Goal: Task Accomplishment & Management: Complete application form

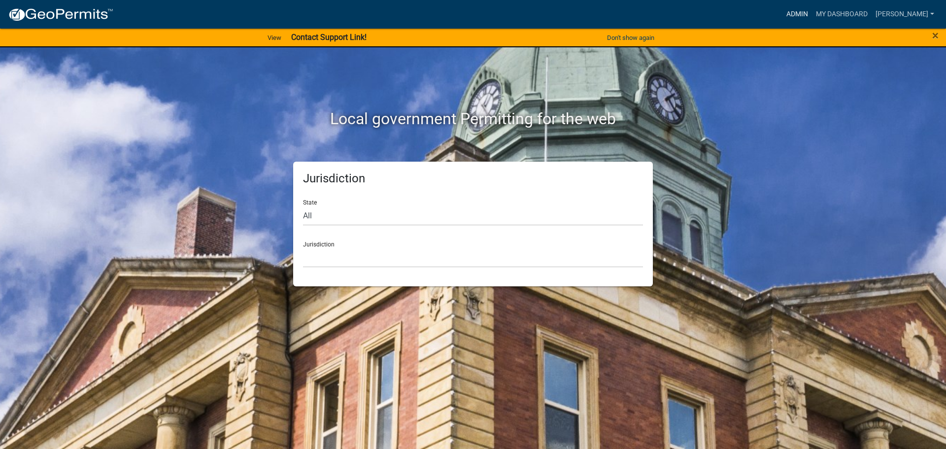
click at [792, 13] on link "Admin" at bounding box center [797, 14] width 30 height 19
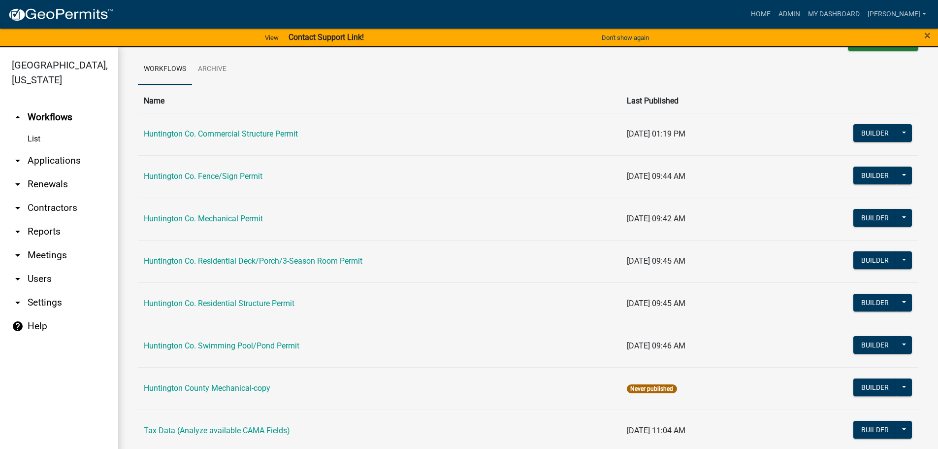
scroll to position [49, 0]
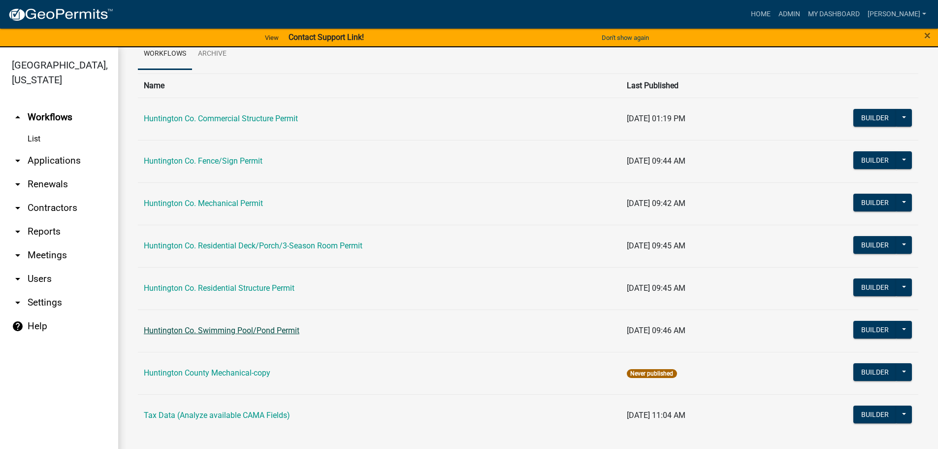
click at [228, 332] on link "Huntington Co. Swimming Pool/Pond Permit" at bounding box center [222, 330] width 156 height 9
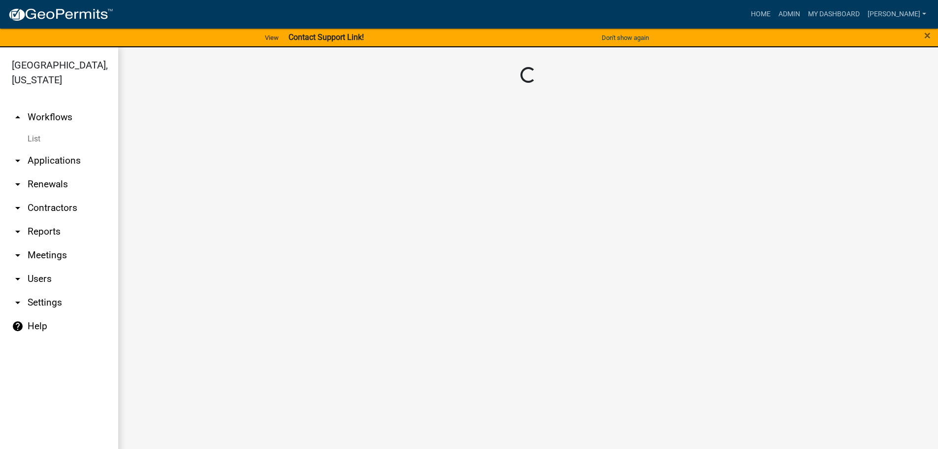
click at [227, 331] on main "Loading..." at bounding box center [528, 253] width 820 height 413
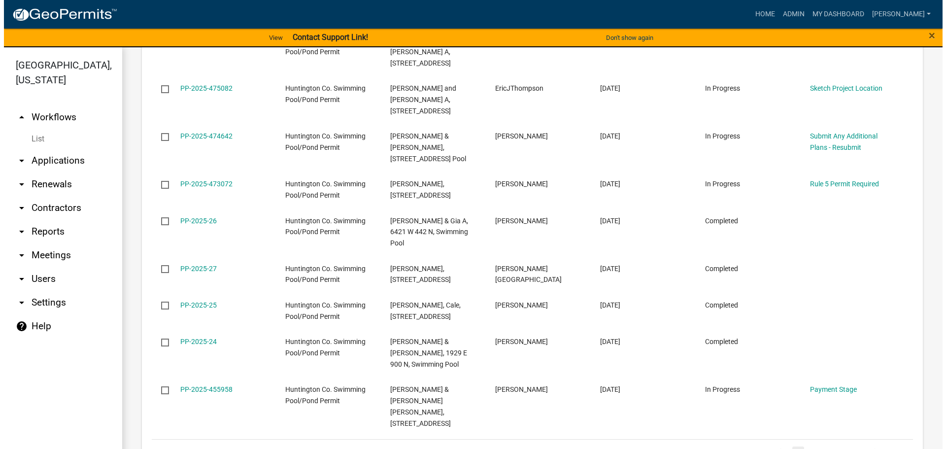
scroll to position [591, 0]
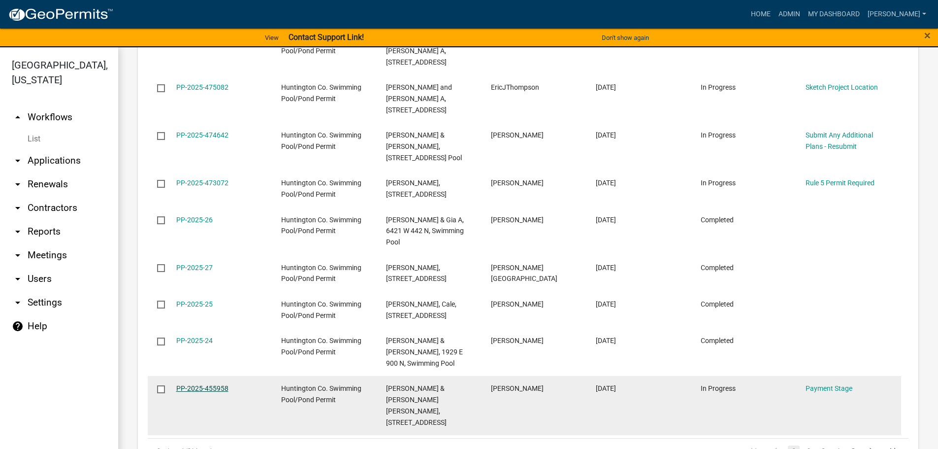
click at [207, 384] on link "PP-2025-455958" at bounding box center [202, 388] width 52 height 8
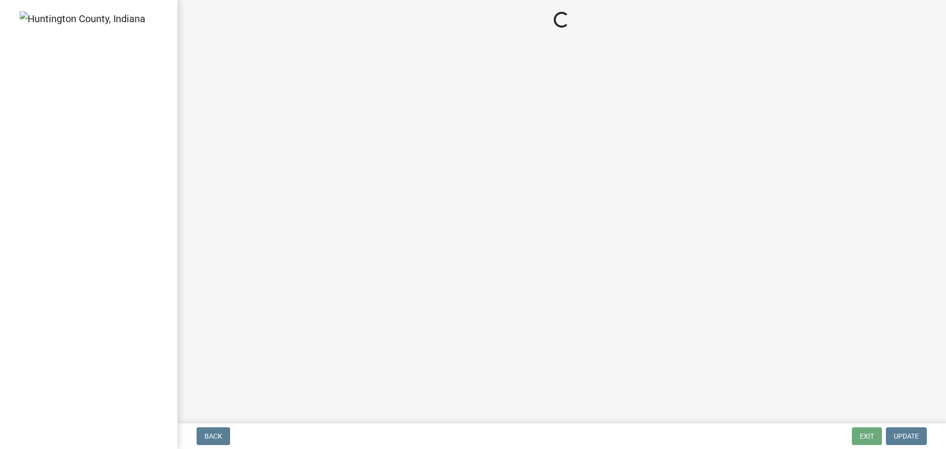
select select "3: 3"
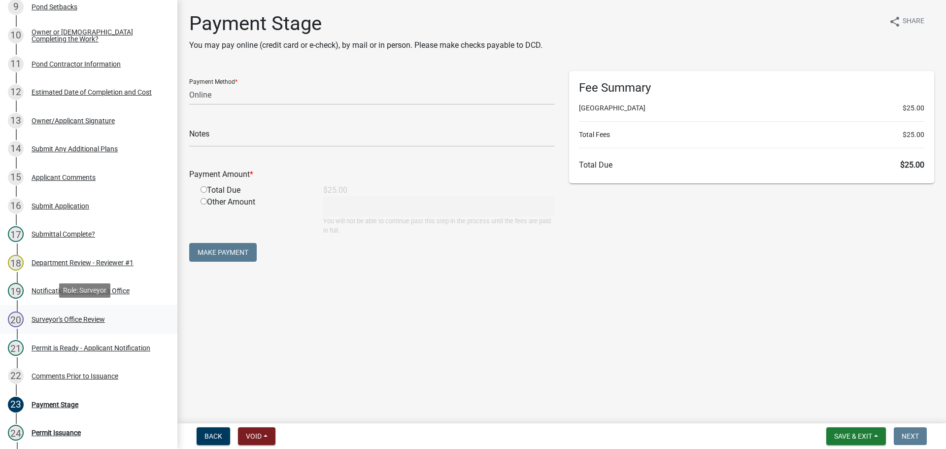
scroll to position [493, 0]
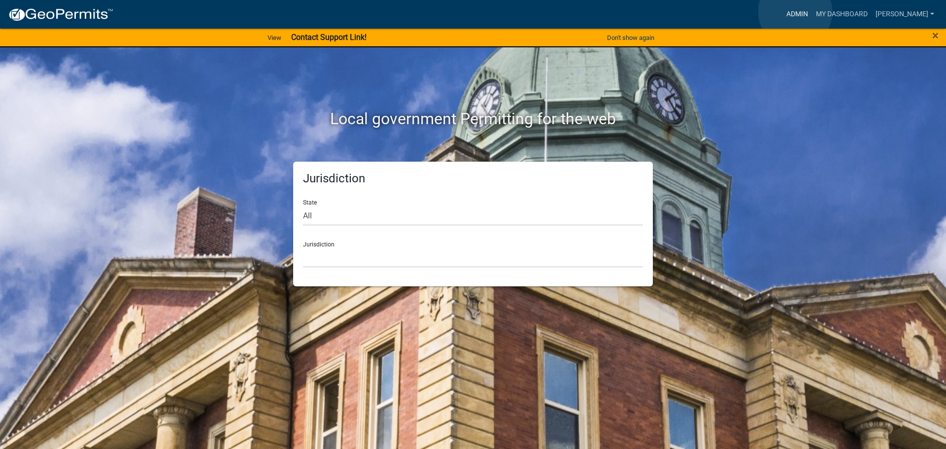
click at [795, 12] on link "Admin" at bounding box center [797, 14] width 30 height 19
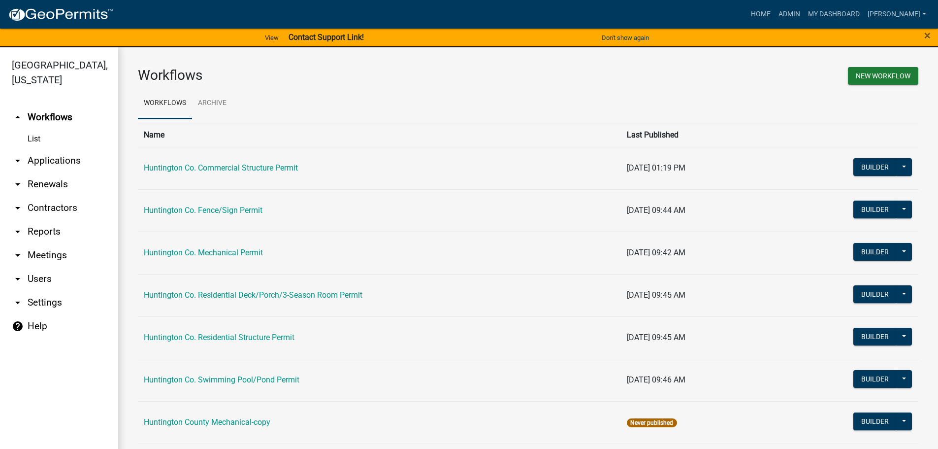
click at [250, 372] on td "Huntington Co. Swimming Pool/Pond Permit" at bounding box center [379, 380] width 483 height 42
click at [249, 379] on link "Huntington Co. Swimming Pool/Pond Permit" at bounding box center [222, 379] width 156 height 9
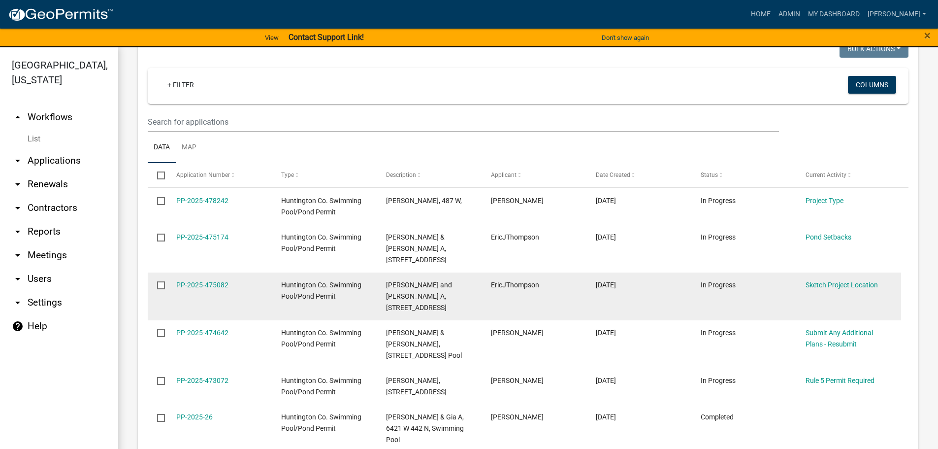
scroll to position [591, 0]
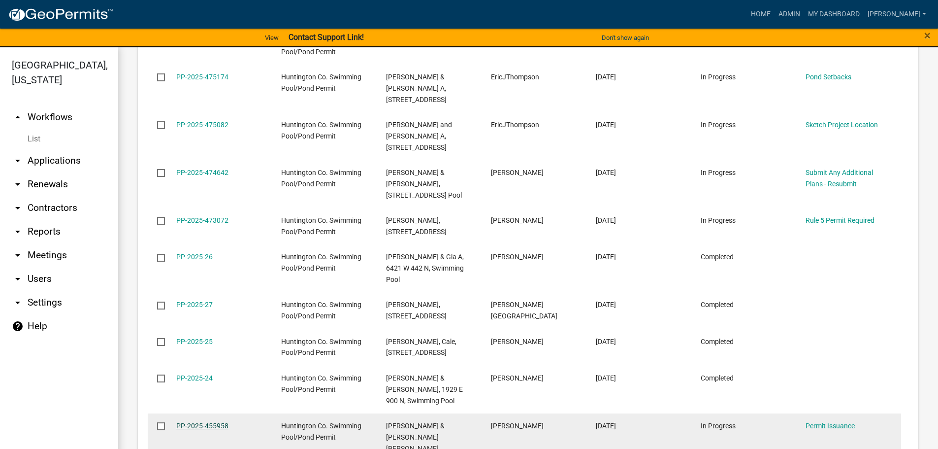
click at [208, 422] on link "PP-2025-455958" at bounding box center [202, 426] width 52 height 8
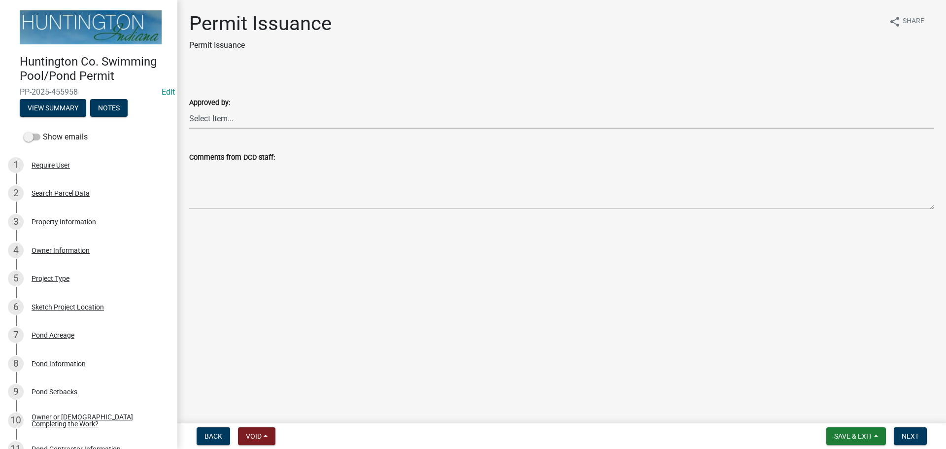
click at [214, 117] on select "Select Item... [PERSON_NAME] [PERSON_NAME] [PERSON_NAME] [PERSON_NAME]" at bounding box center [561, 118] width 745 height 20
click at [189, 108] on select "Select Item... [PERSON_NAME] [PERSON_NAME] [PERSON_NAME] [PERSON_NAME]" at bounding box center [561, 118] width 745 height 20
select select "1ad52a87-6f57-47d3-9fc5-609f929121c3"
click at [906, 430] on button "Next" at bounding box center [910, 436] width 33 height 18
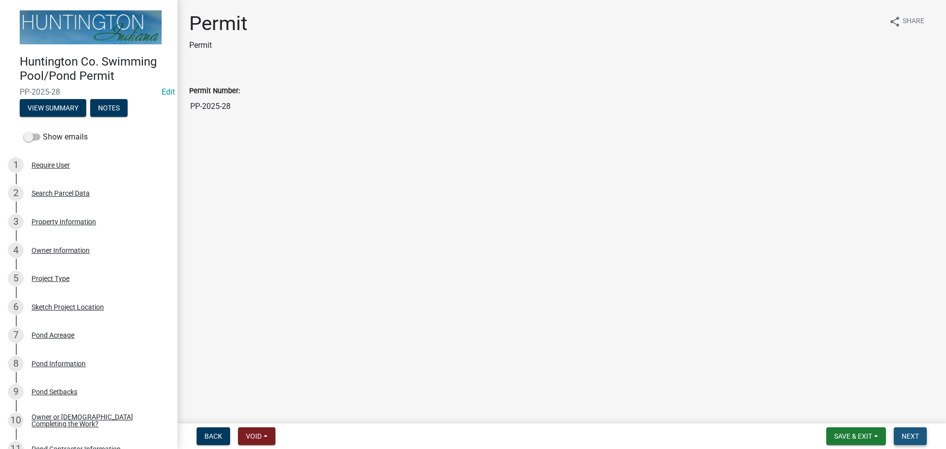
click at [912, 437] on span "Next" at bounding box center [909, 436] width 17 height 8
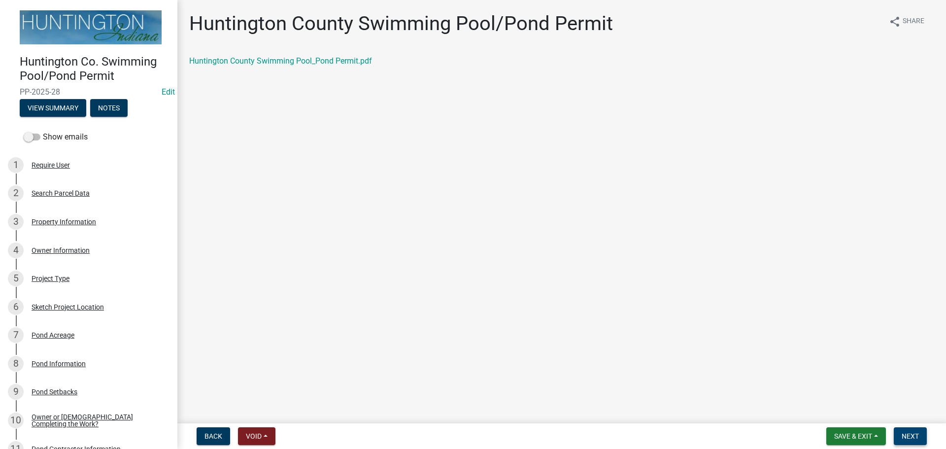
click at [903, 433] on span "Next" at bounding box center [909, 436] width 17 height 8
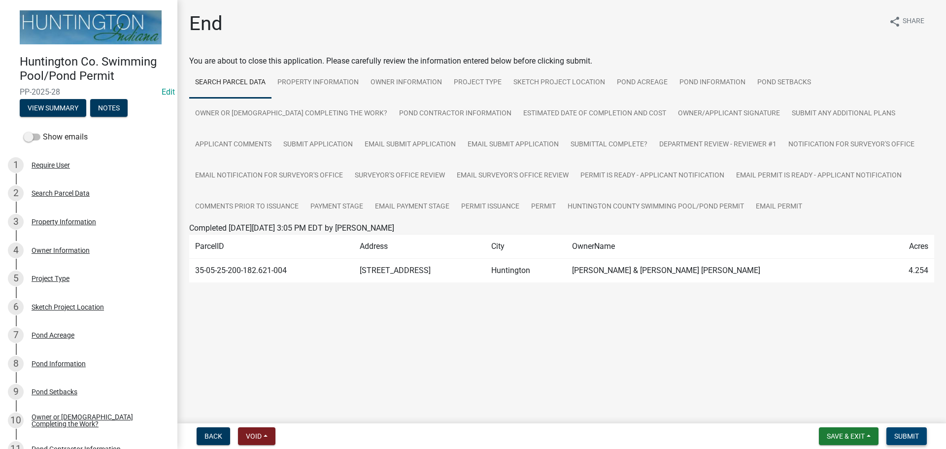
click at [913, 437] on span "Submit" at bounding box center [906, 436] width 25 height 8
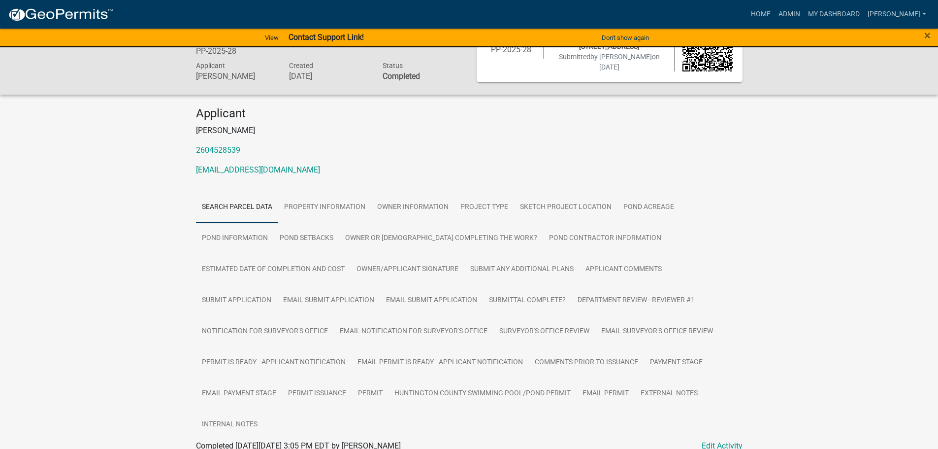
scroll to position [147, 0]
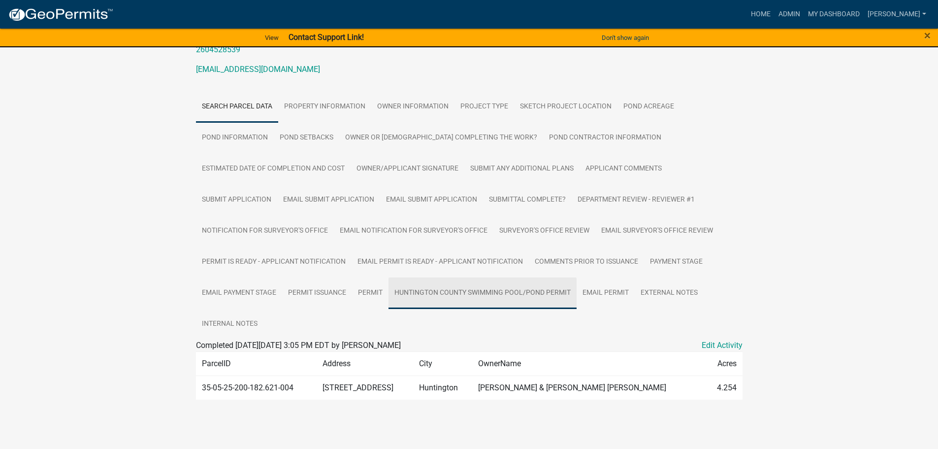
click at [454, 288] on link "Huntington County Swimming Pool/Pond Permit" at bounding box center [483, 293] width 188 height 32
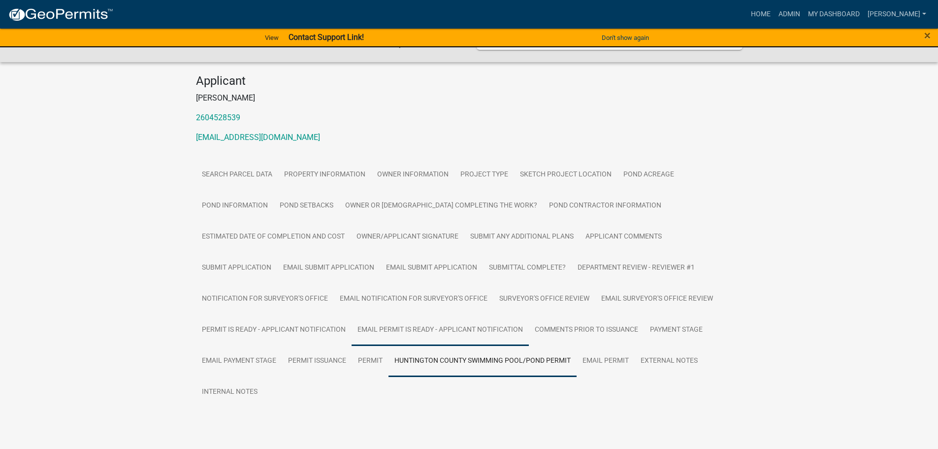
scroll to position [102, 0]
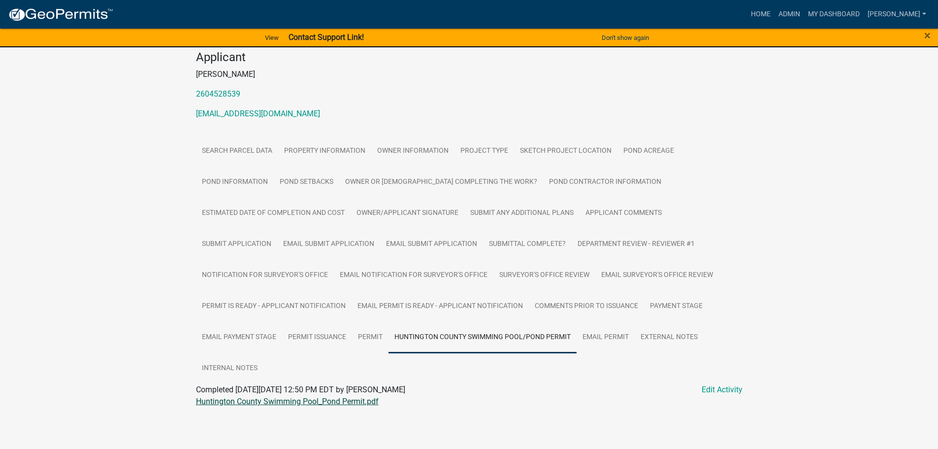
click at [325, 399] on link "Huntington County Swimming Pool_Pond Permit.pdf" at bounding box center [287, 401] width 183 height 9
